Goal: Navigation & Orientation: Find specific page/section

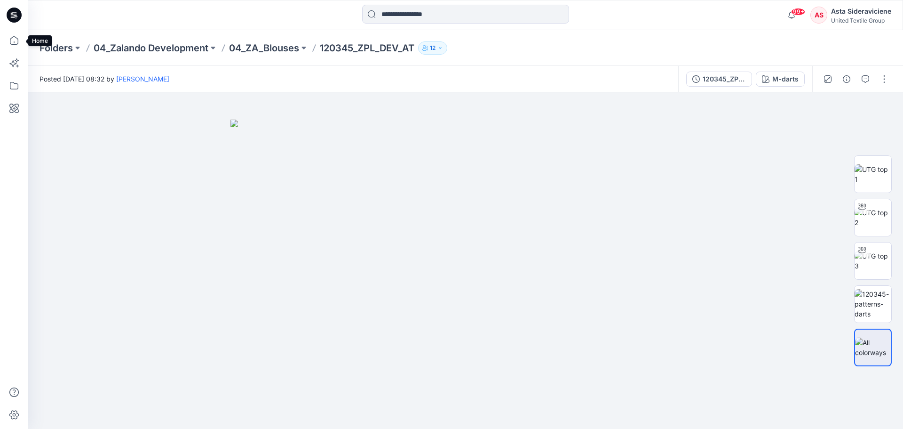
drag, startPoint x: 12, startPoint y: 44, endPoint x: 161, endPoint y: 87, distance: 155.3
click at [12, 44] on icon at bounding box center [14, 40] width 21 height 21
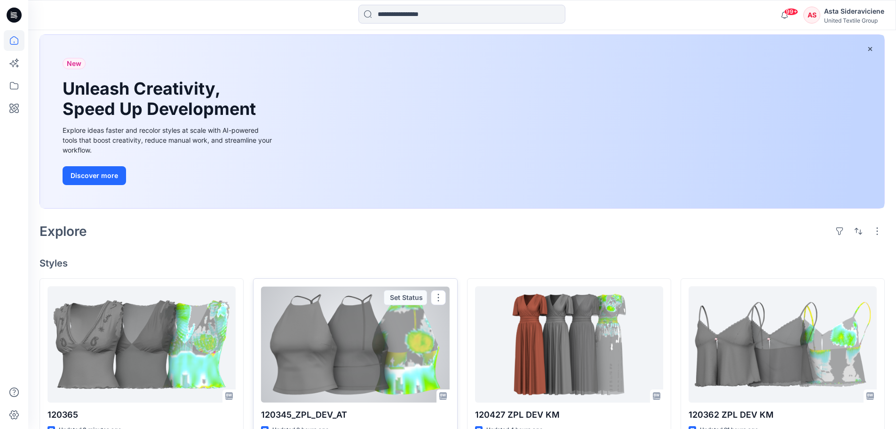
scroll to position [94, 0]
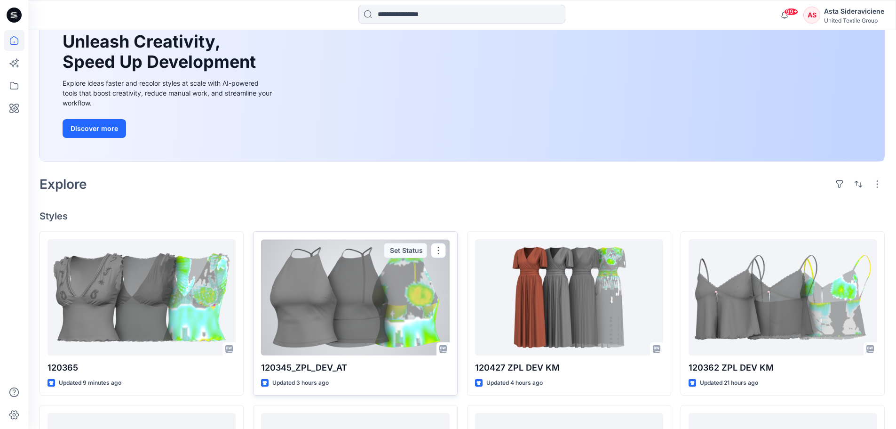
click at [348, 318] on div at bounding box center [355, 297] width 188 height 116
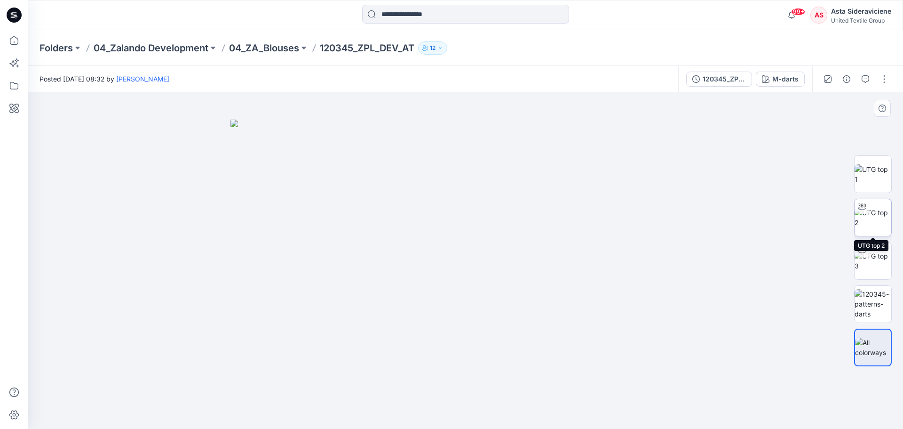
click at [877, 217] on img at bounding box center [873, 217] width 37 height 20
